Goal: Task Accomplishment & Management: Manage account settings

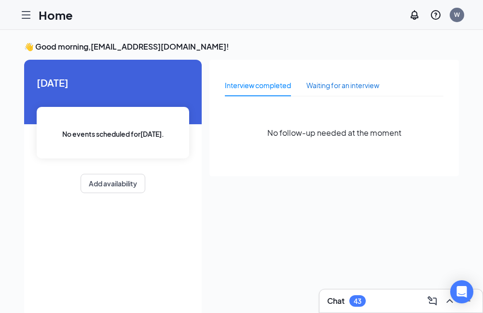
click at [323, 86] on div "Waiting for an interview" at bounding box center [342, 85] width 73 height 11
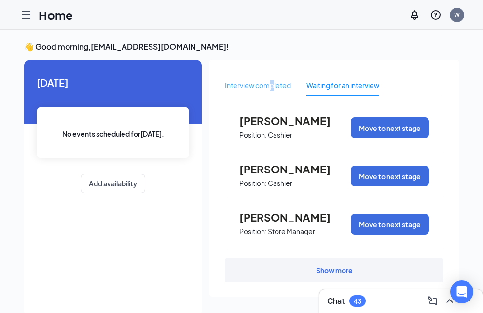
click at [272, 91] on div "Interview completed" at bounding box center [258, 85] width 66 height 22
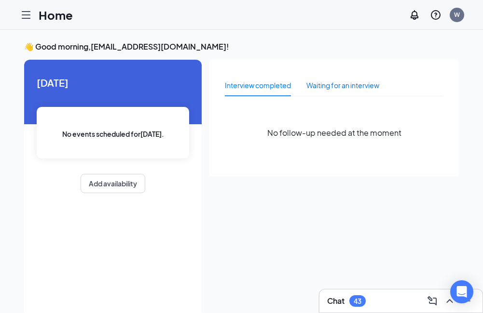
drag, startPoint x: 272, startPoint y: 91, endPoint x: 348, endPoint y: 89, distance: 75.7
click at [348, 89] on div "Waiting for an interview" at bounding box center [342, 85] width 73 height 11
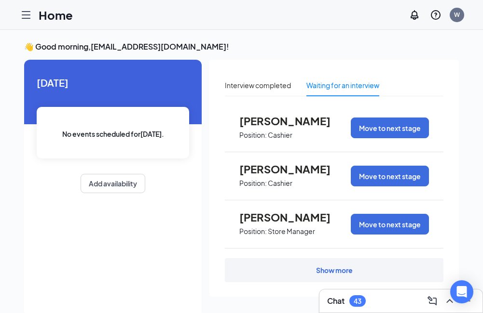
click at [339, 270] on div "Show more" at bounding box center [334, 271] width 37 height 10
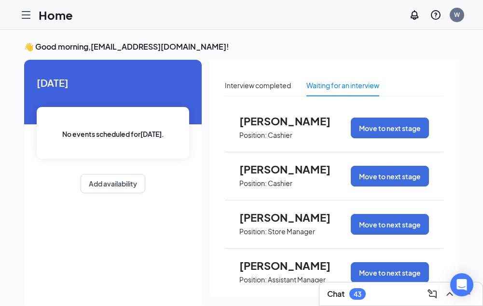
click at [316, 124] on span "[PERSON_NAME]" at bounding box center [292, 121] width 106 height 13
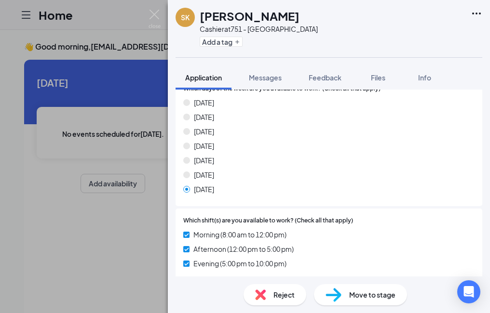
scroll to position [766, 0]
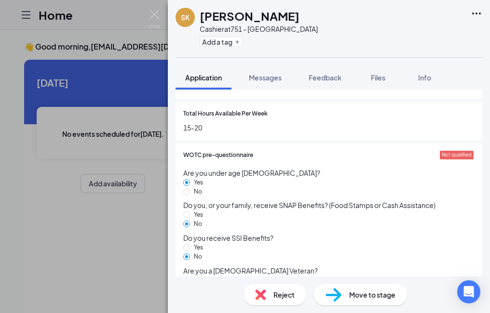
click at [281, 288] on div "Reject" at bounding box center [274, 294] width 63 height 21
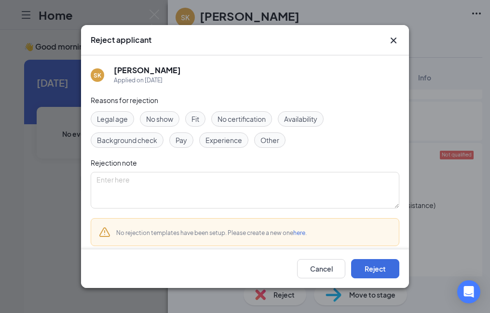
click at [221, 143] on span "Experience" at bounding box center [223, 140] width 37 height 11
click at [363, 267] on button "Reject" at bounding box center [375, 268] width 48 height 19
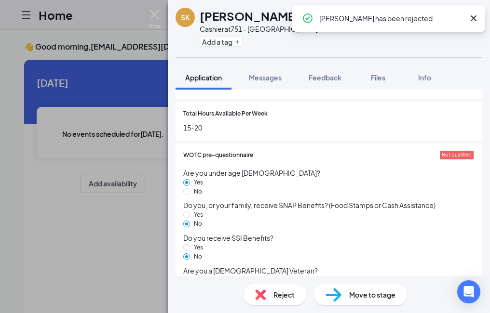
drag, startPoint x: 115, startPoint y: 236, endPoint x: 121, endPoint y: 235, distance: 5.9
click at [116, 236] on div "SK [PERSON_NAME] Cashier at 751 - [GEOGRAPHIC_DATA] Add a tag Application Messa…" at bounding box center [245, 156] width 490 height 313
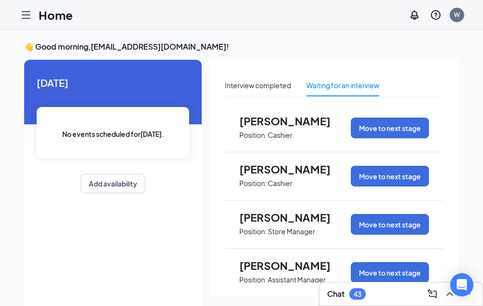
click at [274, 174] on span "[PERSON_NAME]" at bounding box center [292, 169] width 106 height 13
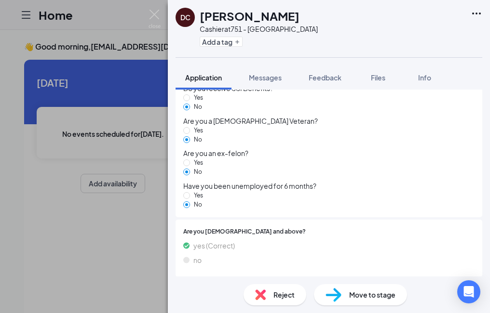
scroll to position [1007, 0]
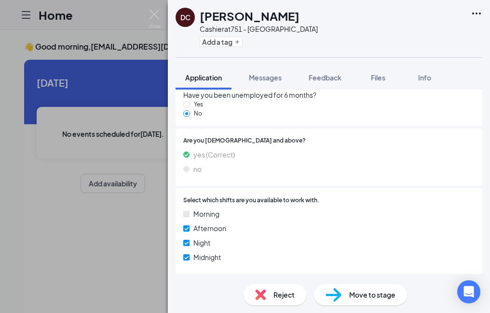
click at [331, 290] on img at bounding box center [333, 295] width 16 height 14
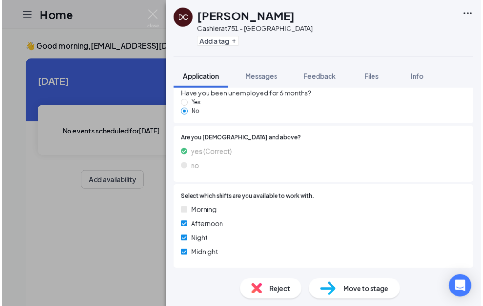
scroll to position [1004, 0]
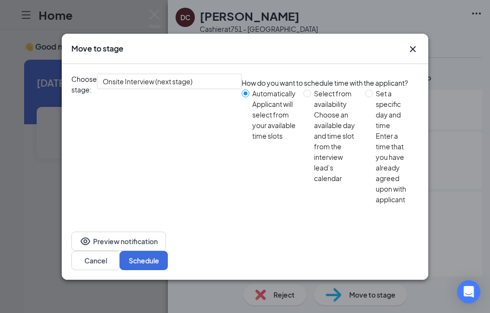
click at [414, 55] on icon "Cross" at bounding box center [413, 49] width 12 height 12
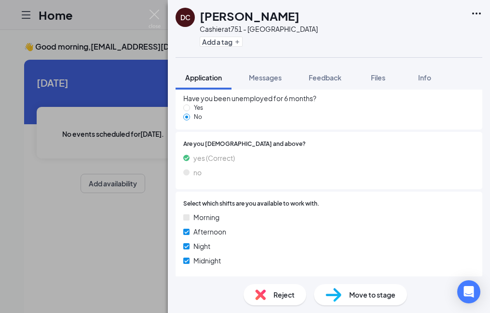
drag, startPoint x: 81, startPoint y: 227, endPoint x: 0, endPoint y: 253, distance: 84.8
click at [82, 229] on div "DC [PERSON_NAME] Cashier at 751 - [GEOGRAPHIC_DATA] Add a tag Application Messa…" at bounding box center [245, 156] width 490 height 313
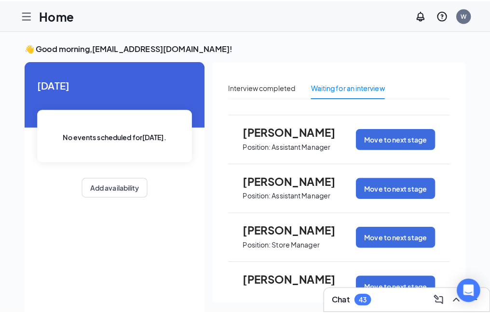
scroll to position [145, 0]
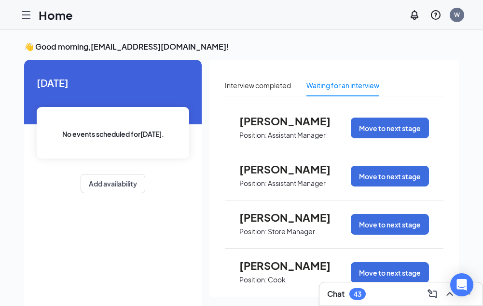
click at [286, 222] on span "[PERSON_NAME]" at bounding box center [292, 217] width 106 height 13
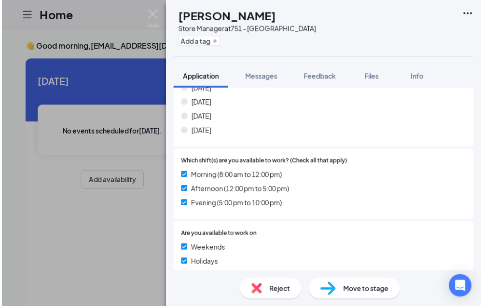
scroll to position [627, 0]
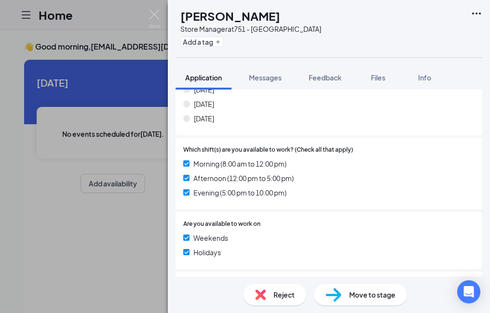
drag, startPoint x: 67, startPoint y: 258, endPoint x: 144, endPoint y: 225, distance: 83.4
click at [71, 257] on div "[PERSON_NAME] [PERSON_NAME] Store Manager at 751 - [GEOGRAPHIC_DATA] Add a tag …" at bounding box center [245, 156] width 490 height 313
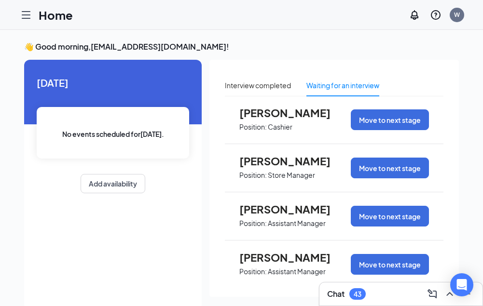
scroll to position [48, 0]
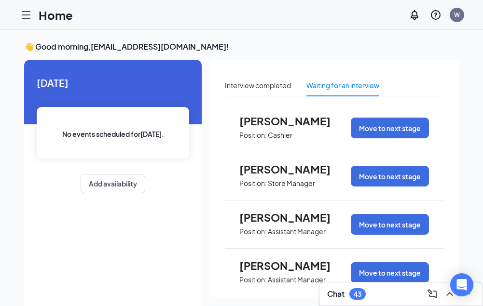
click at [306, 182] on p "Store Manager" at bounding box center [291, 183] width 47 height 9
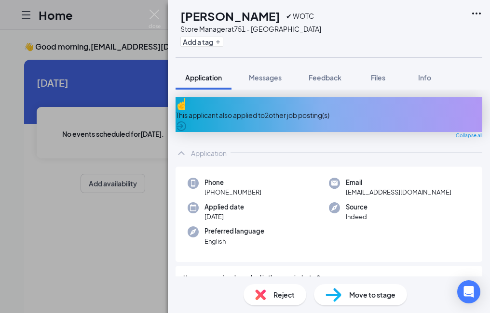
click at [128, 231] on div "[PERSON_NAME] [PERSON_NAME] ✔ WOTC Store Manager at 751 - [GEOGRAPHIC_DATA] Add…" at bounding box center [245, 156] width 490 height 313
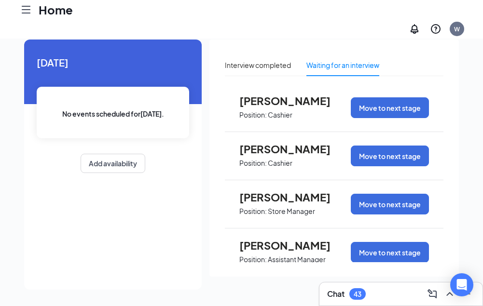
click at [28, 19] on div at bounding box center [25, 9] width 19 height 19
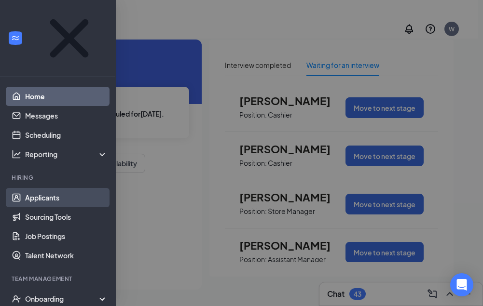
click at [67, 188] on link "Applicants" at bounding box center [66, 197] width 82 height 19
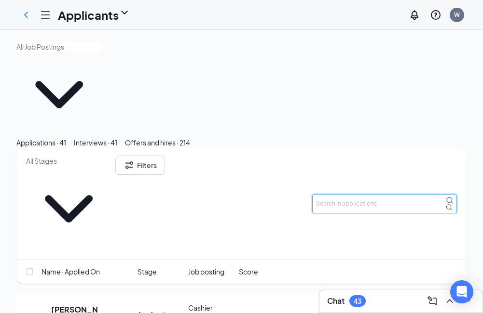
click at [336, 194] on input "text" at bounding box center [384, 203] width 145 height 19
click at [117, 137] on div "Interviews · 41" at bounding box center [95, 142] width 43 height 11
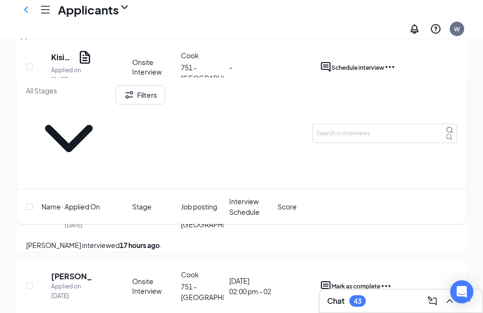
scroll to position [289, 0]
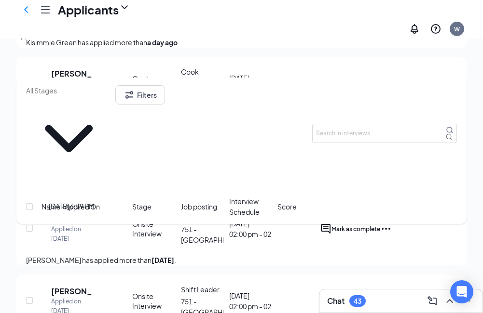
click at [93, 225] on div "Applied on [DATE]" at bounding box center [71, 234] width 41 height 19
click at [380, 226] on span "Mark as complete" at bounding box center [355, 229] width 49 height 7
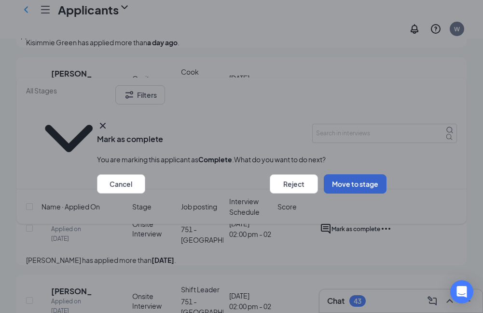
click at [323, 194] on button "Move to stage" at bounding box center [354, 184] width 63 height 19
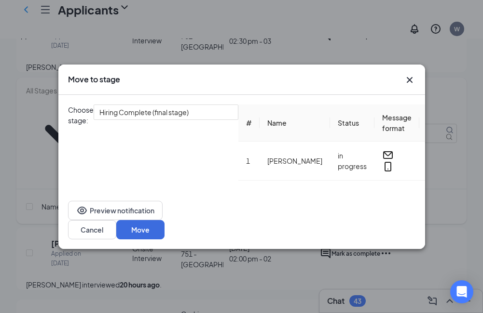
scroll to position [337, 0]
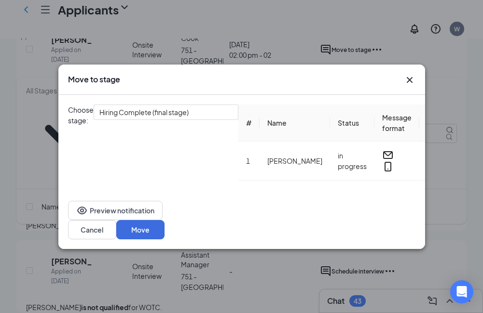
scroll to position [482, 0]
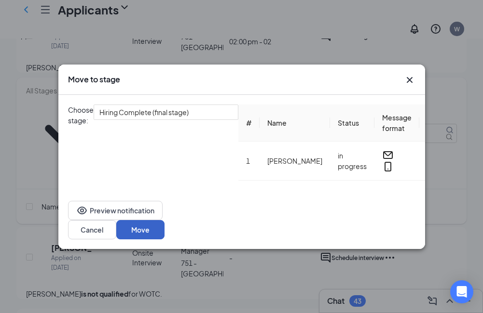
click at [164, 240] on button "Move" at bounding box center [140, 229] width 48 height 19
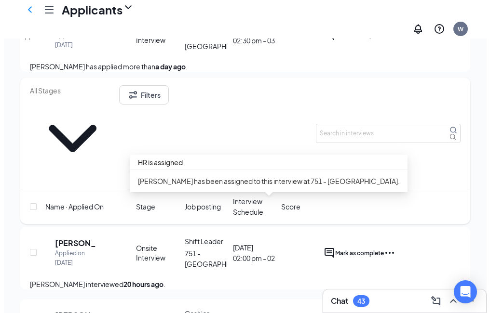
scroll to position [241, 0]
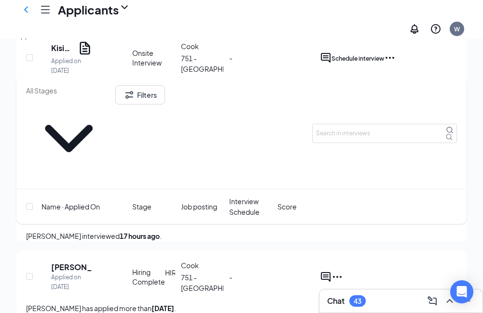
click at [156, 261] on div "DW [PERSON_NAME] Applied on [DATE] Hiring Complete HIRED [PERSON_NAME] 751 - [G…" at bounding box center [241, 282] width 431 height 42
click at [165, 268] on icon "CheckmarkCircle" at bounding box center [165, 277] width 0 height 19
click at [331, 271] on button "button" at bounding box center [331, 277] width 0 height 12
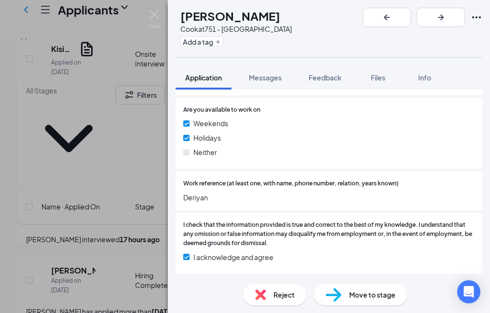
scroll to position [518, 0]
click at [382, 295] on span "Move to stage" at bounding box center [372, 295] width 46 height 11
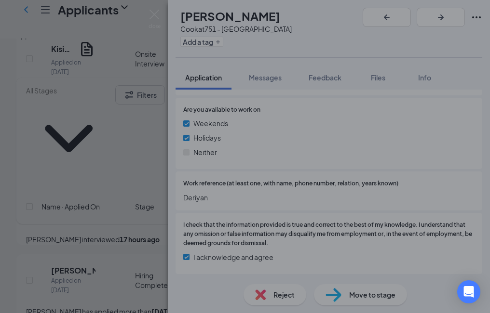
scroll to position [514, 0]
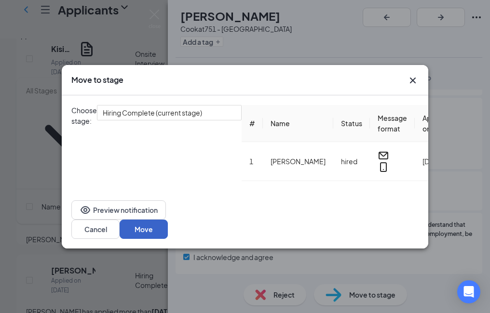
click at [168, 239] on button "Move" at bounding box center [144, 229] width 48 height 19
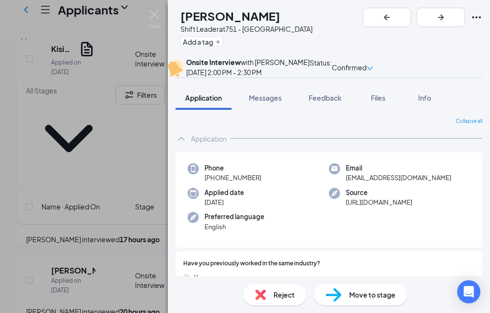
click at [113, 184] on div "[PERSON_NAME] [PERSON_NAME] Shift Leader at 751 - [GEOGRAPHIC_DATA] Add a tag O…" at bounding box center [245, 156] width 490 height 313
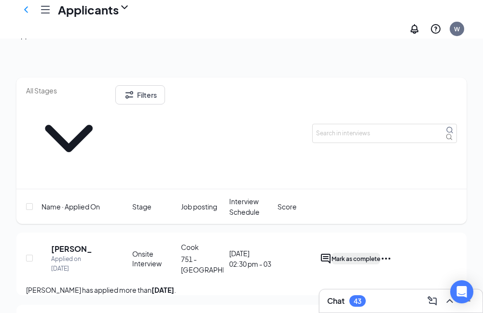
scroll to position [96, 0]
